Goal: Navigation & Orientation: Find specific page/section

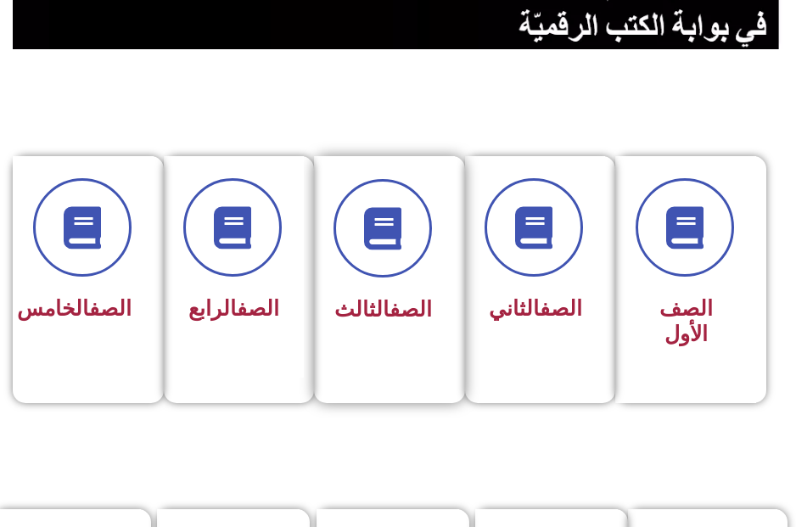
scroll to position [339, 0]
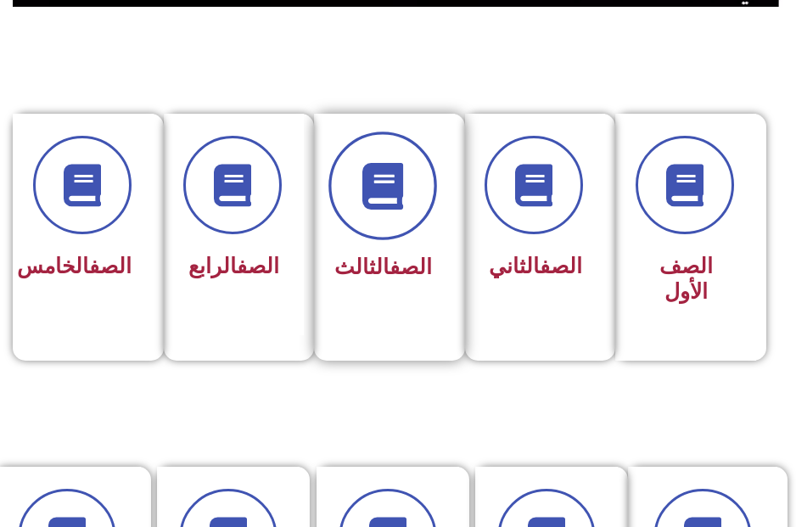
click at [390, 186] on icon at bounding box center [382, 186] width 47 height 47
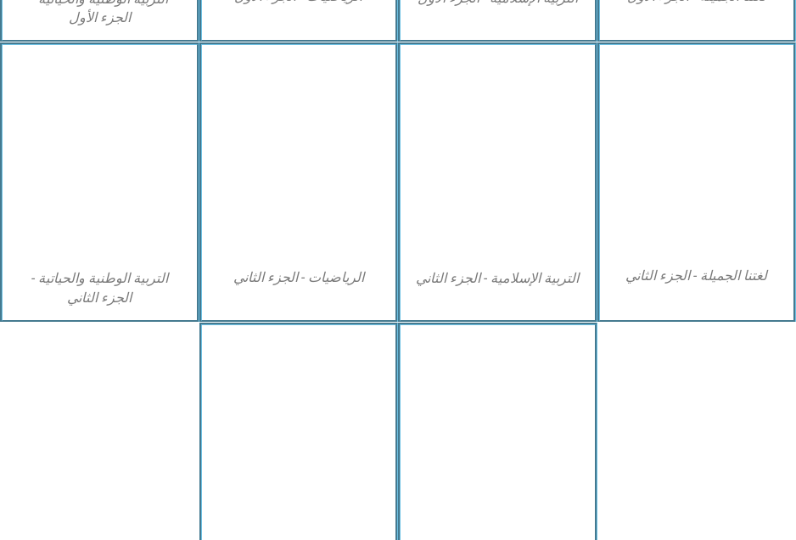
scroll to position [848, 0]
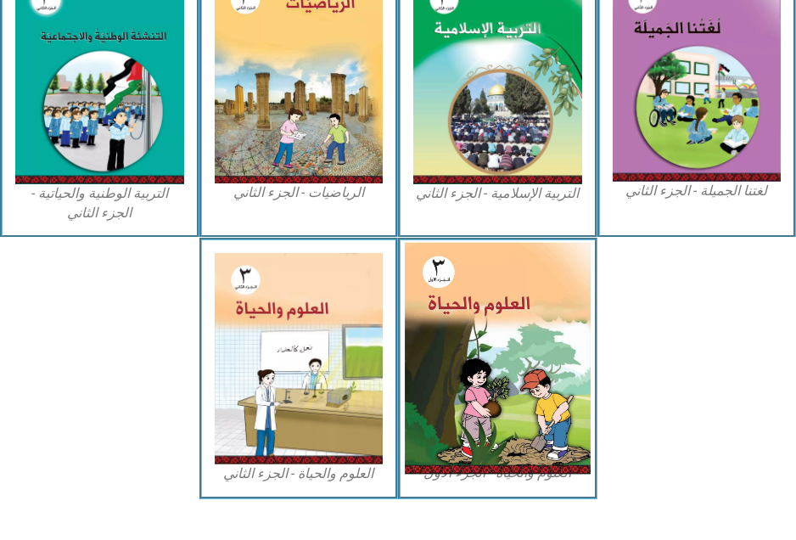
click at [460, 334] on img at bounding box center [497, 358] width 185 height 231
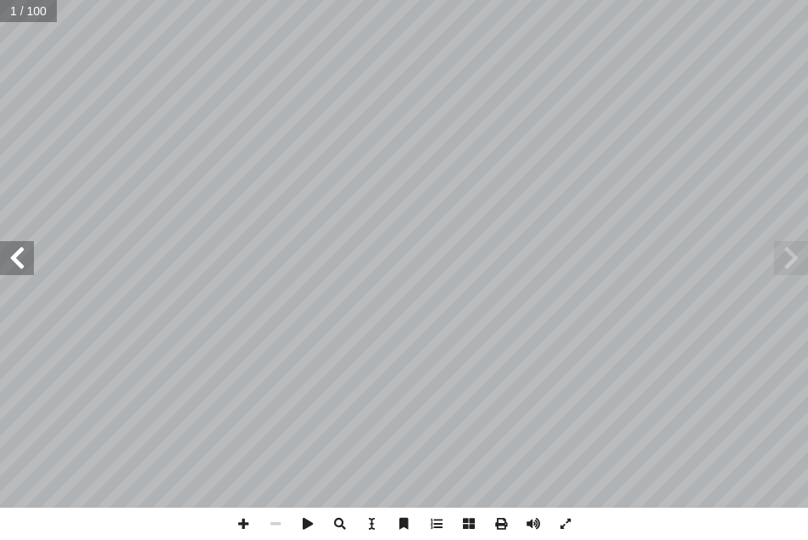
click at [18, 261] on span at bounding box center [17, 258] width 34 height 34
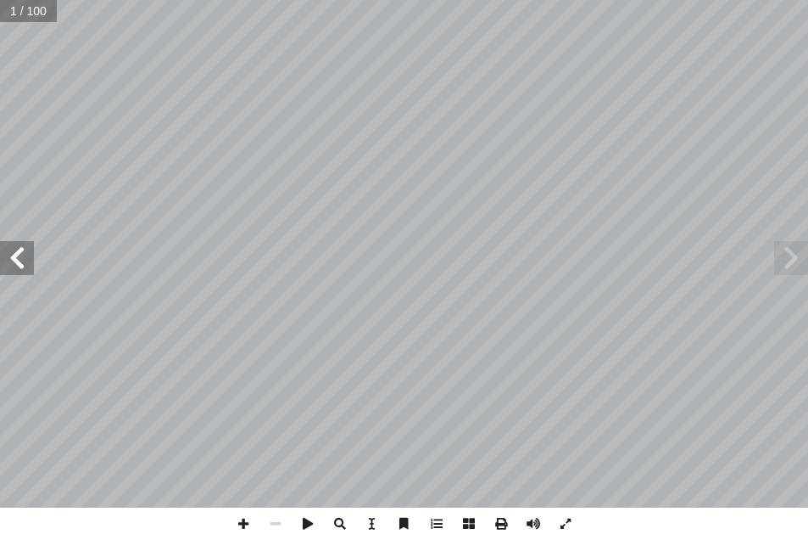
click at [18, 260] on span at bounding box center [17, 258] width 34 height 34
click at [269, 519] on span at bounding box center [276, 523] width 32 height 32
click at [779, 115] on html "الصفحة الرئيسية الصف الأول الصف الثاني الصف الثالث الصف الرابع الصف الخامس الصف…" at bounding box center [404, 57] width 808 height 115
click at [269, 520] on span at bounding box center [276, 523] width 32 height 32
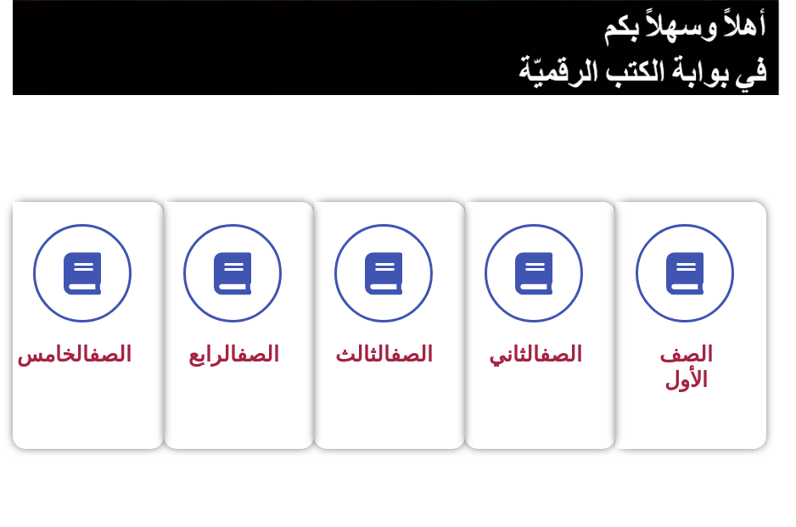
scroll to position [254, 0]
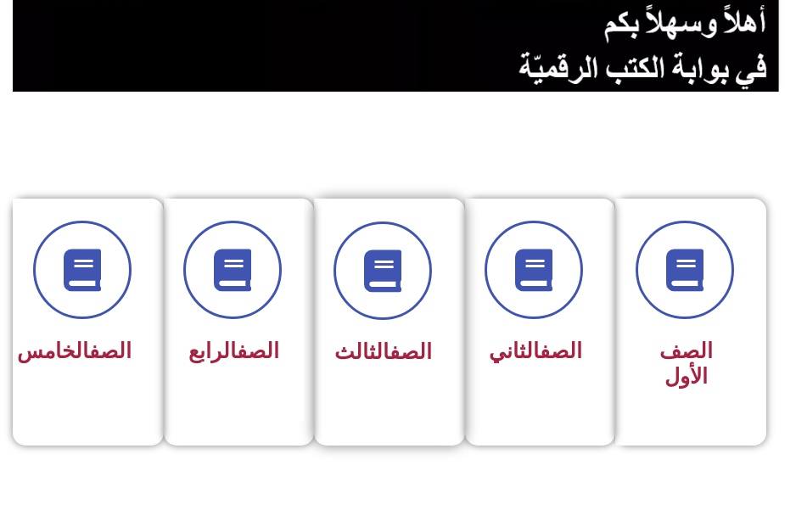
click at [393, 332] on div "الصف الثالث" at bounding box center [384, 297] width 95 height 152
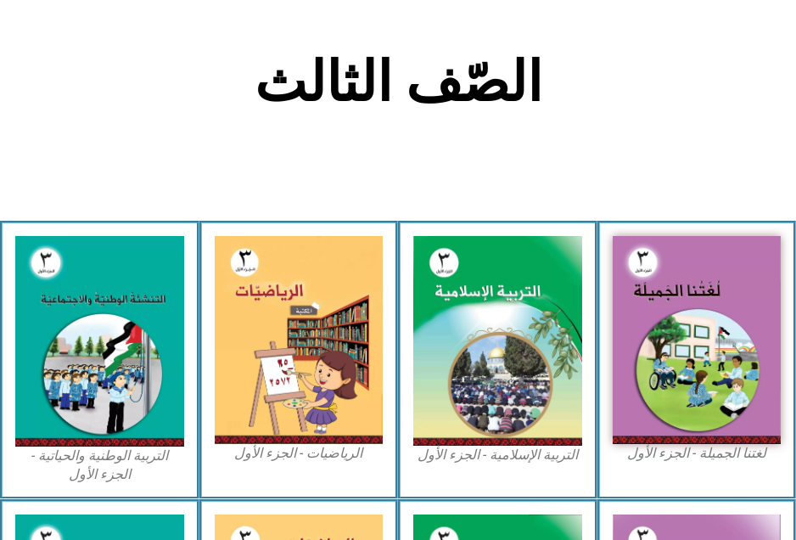
scroll to position [339, 0]
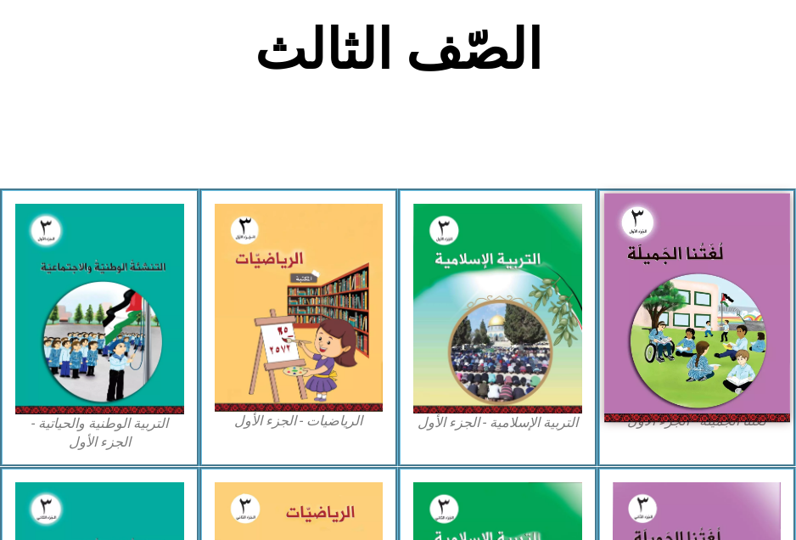
click at [655, 272] on img at bounding box center [696, 307] width 185 height 228
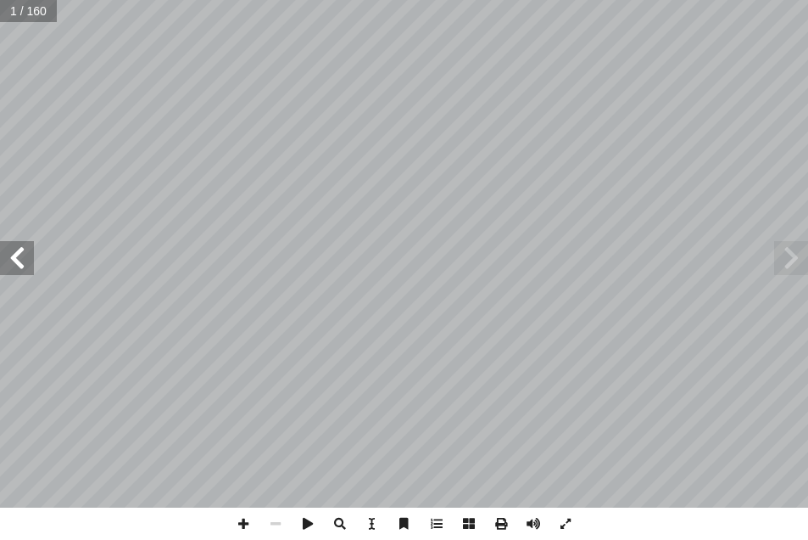
click at [17, 260] on span at bounding box center [17, 258] width 34 height 34
click at [17, 259] on span at bounding box center [17, 258] width 34 height 34
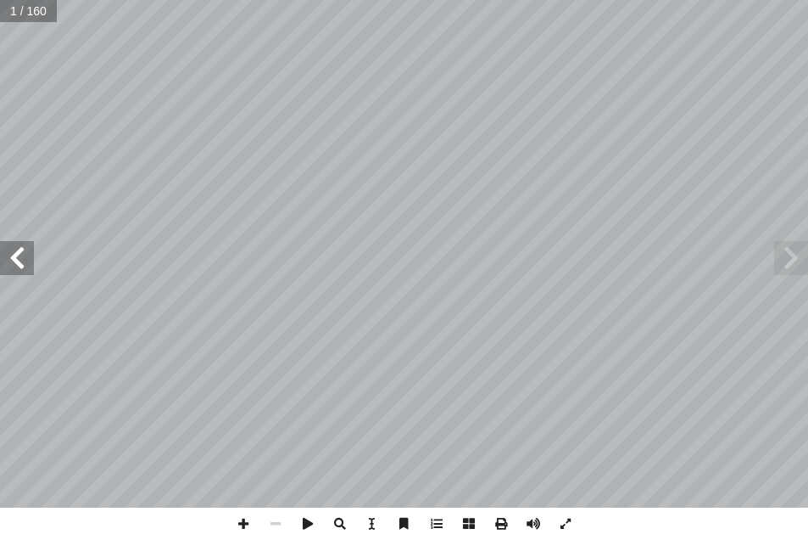
click at [17, 259] on span at bounding box center [17, 258] width 34 height 34
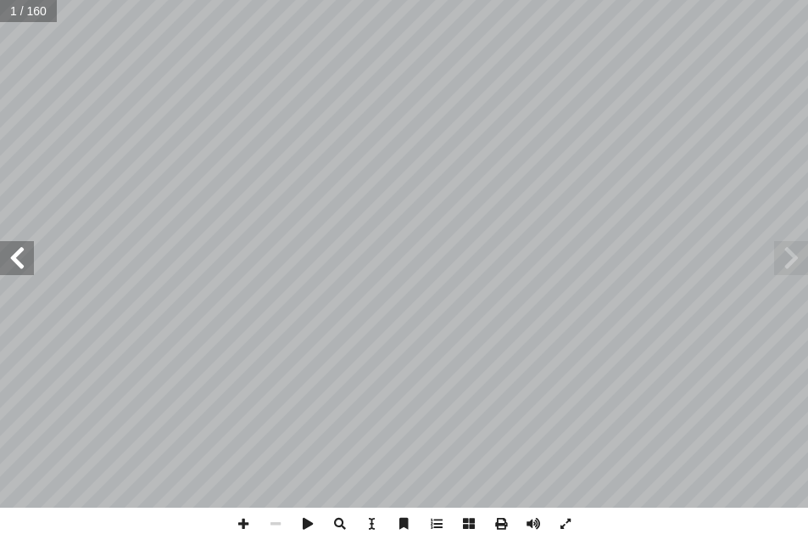
click at [17, 259] on span at bounding box center [17, 258] width 34 height 34
click at [18, 258] on span at bounding box center [17, 258] width 34 height 34
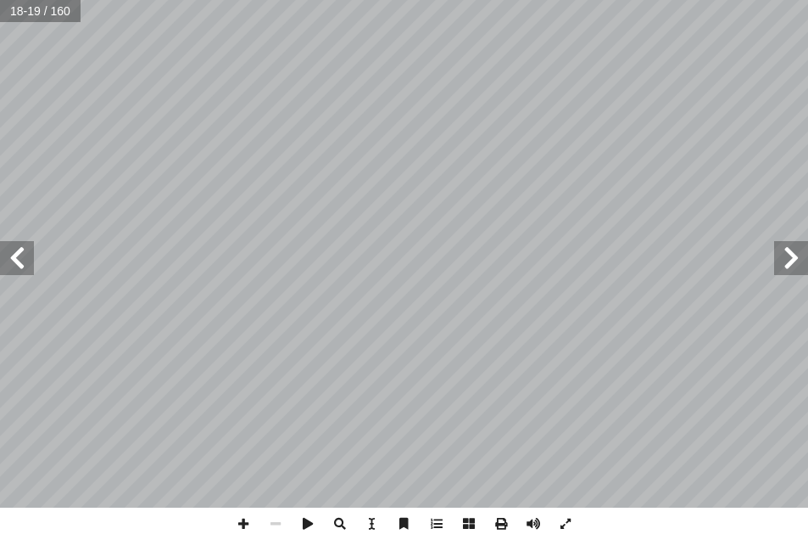
click at [14, 254] on span at bounding box center [17, 258] width 34 height 34
click at [15, 256] on span at bounding box center [17, 258] width 34 height 34
click at [271, 520] on span at bounding box center [276, 523] width 32 height 32
